Goal: Task Accomplishment & Management: Manage account settings

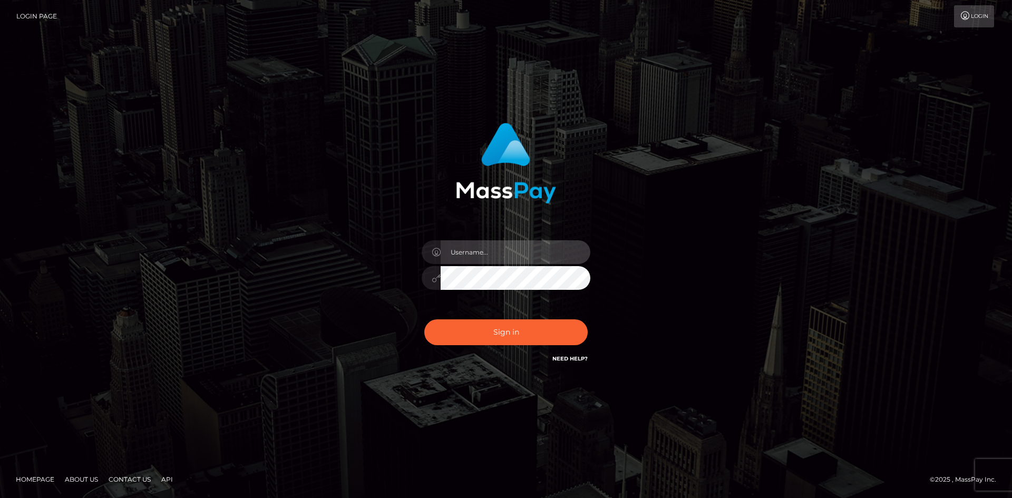
click at [486, 259] on input "text" at bounding box center [516, 252] width 150 height 24
type input "Angelinar0515@gmail.com"
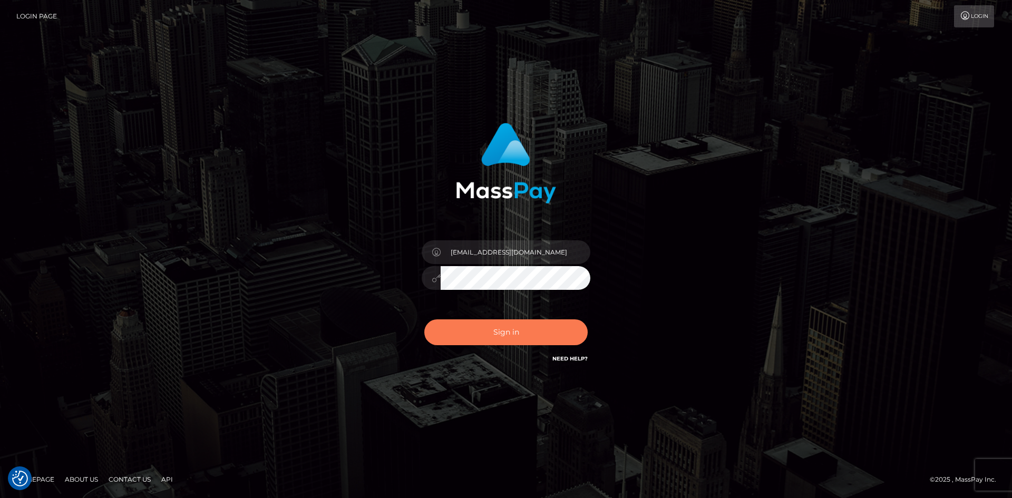
click at [523, 340] on button "Sign in" at bounding box center [505, 332] width 163 height 26
click at [33, 20] on link "Login Page" at bounding box center [36, 16] width 41 height 22
click at [432, 280] on icon at bounding box center [436, 278] width 9 height 8
click at [424, 319] on button "Sign in" at bounding box center [505, 332] width 163 height 26
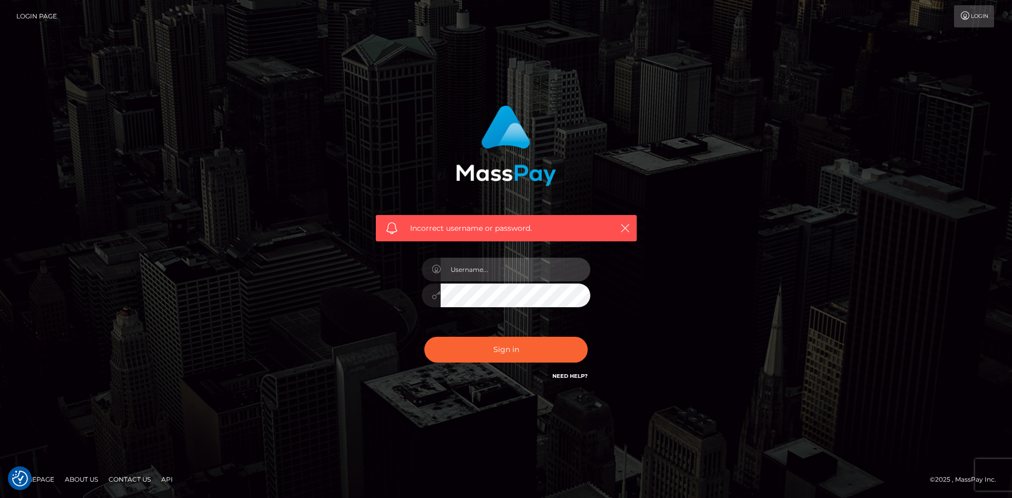
click at [471, 278] on input "text" at bounding box center [516, 270] width 150 height 24
type input "Angelinar0515@gmail.com"
click at [446, 345] on button "Sign in" at bounding box center [505, 350] width 163 height 26
